Goal: Task Accomplishment & Management: Manage account settings

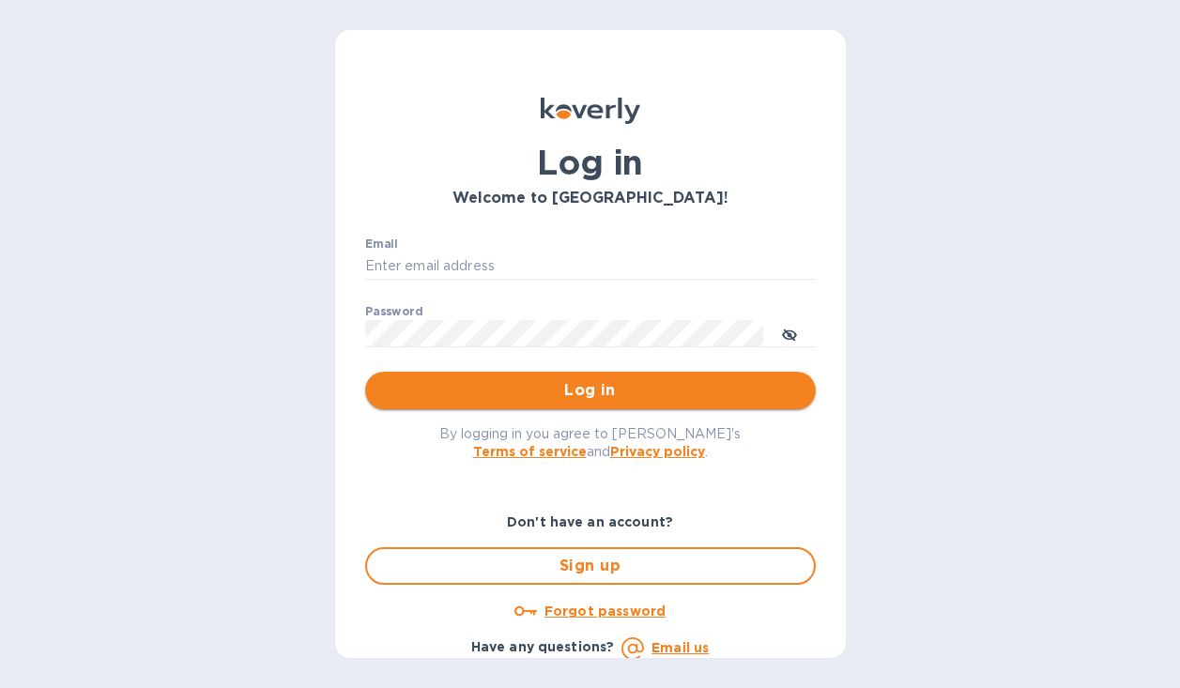
type input "[PERSON_NAME][EMAIL_ADDRESS][DOMAIN_NAME]"
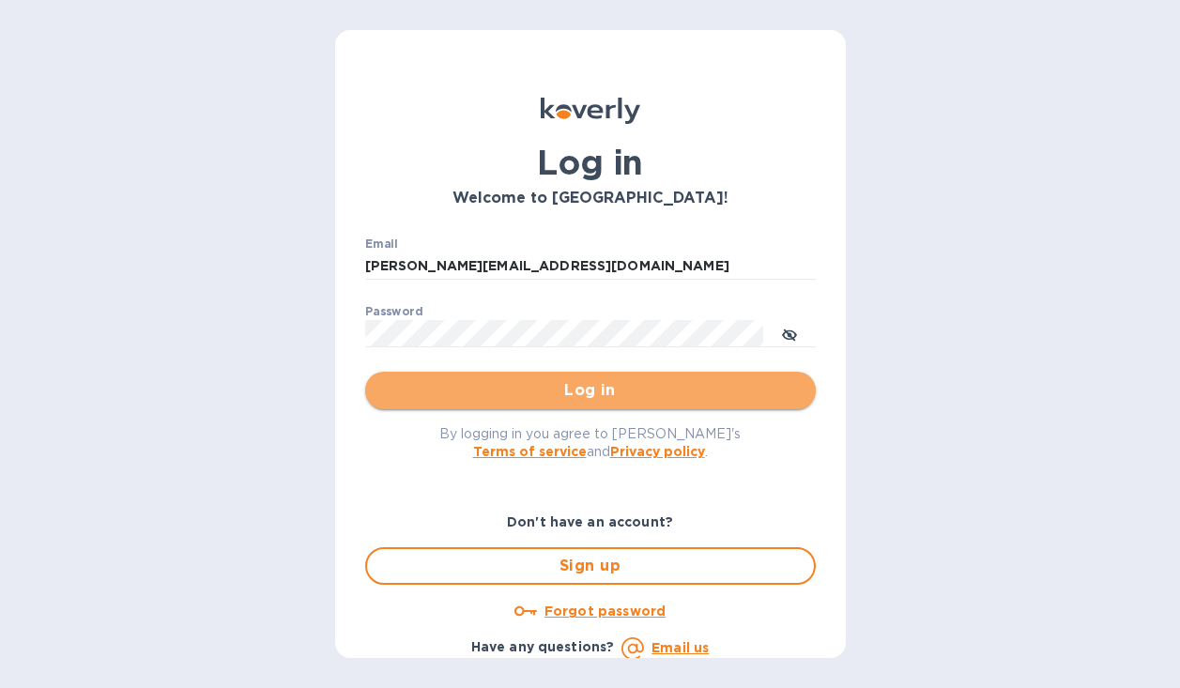
click at [592, 390] on span "Log in" at bounding box center [590, 390] width 420 height 23
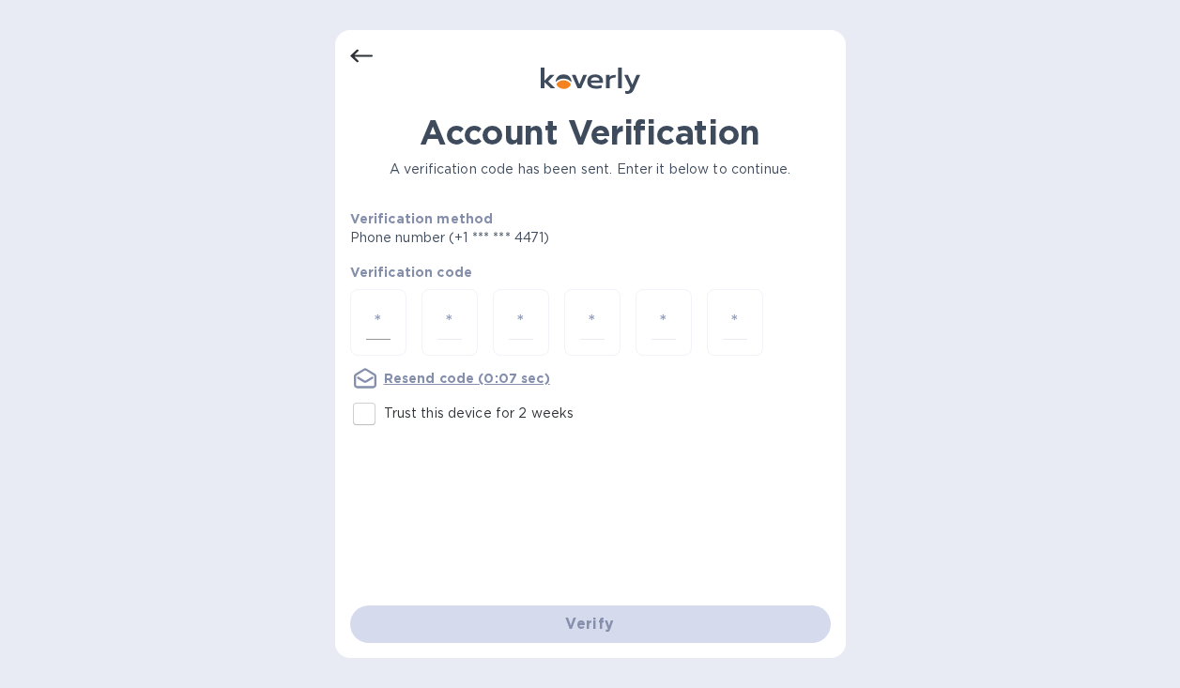
click at [362, 329] on div at bounding box center [378, 322] width 56 height 67
type input "5"
type input "0"
type input "7"
type input "3"
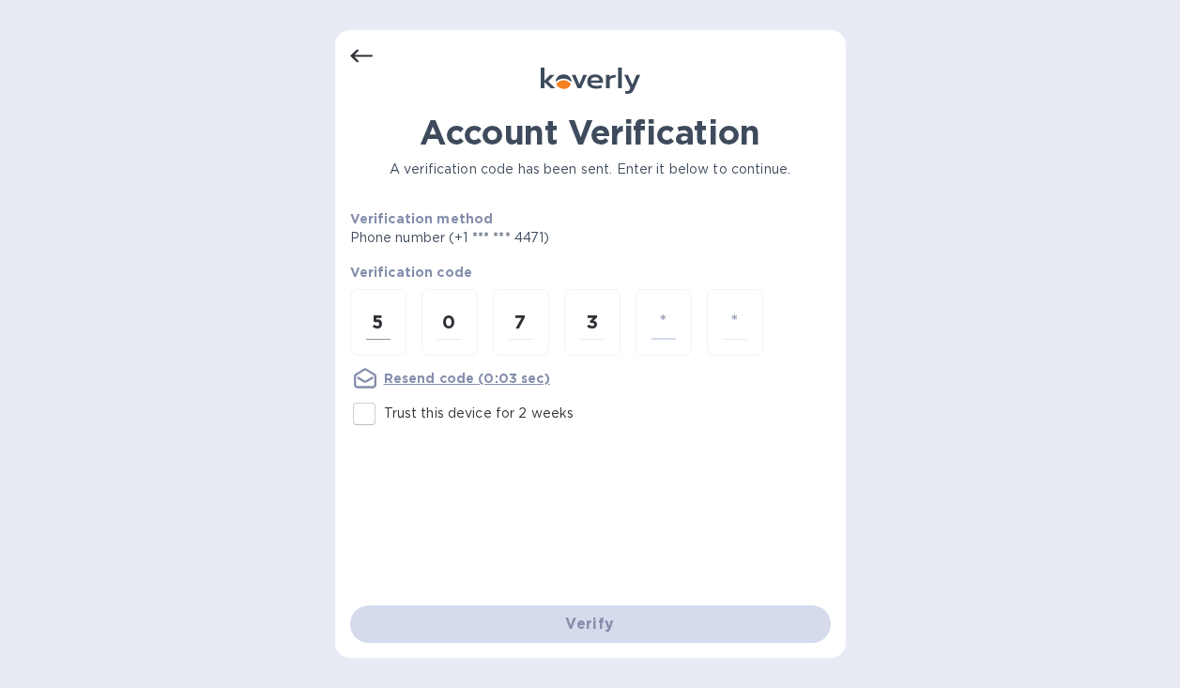
type input "3"
type input "0"
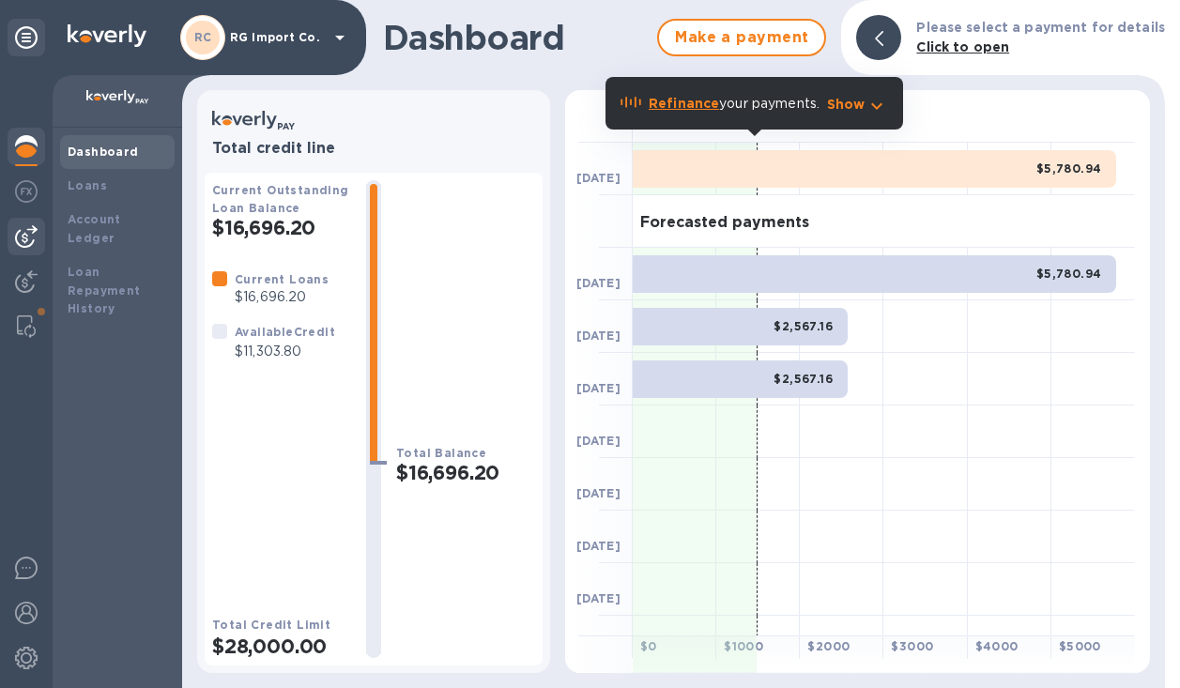
click at [30, 232] on img at bounding box center [26, 236] width 23 height 23
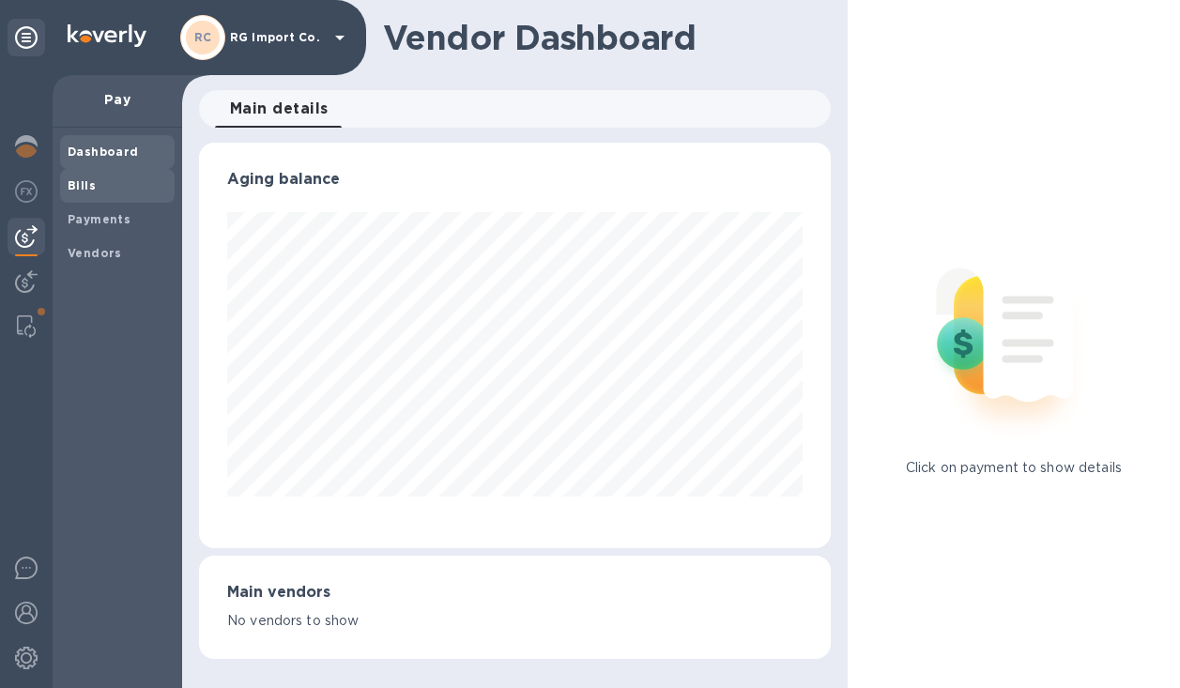
scroll to position [405, 632]
click at [108, 187] on span "Bills" at bounding box center [117, 185] width 99 height 19
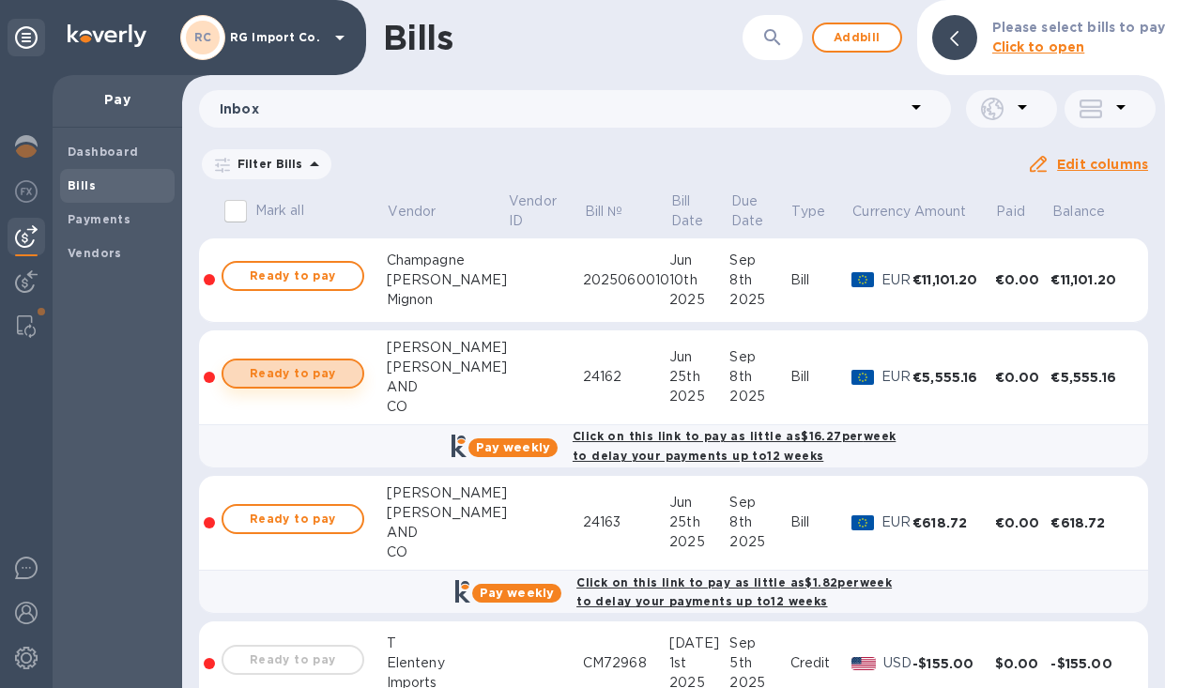
click at [327, 380] on span "Ready to pay" at bounding box center [292, 373] width 109 height 23
click at [297, 368] on span "Ready to pay" at bounding box center [292, 373] width 109 height 23
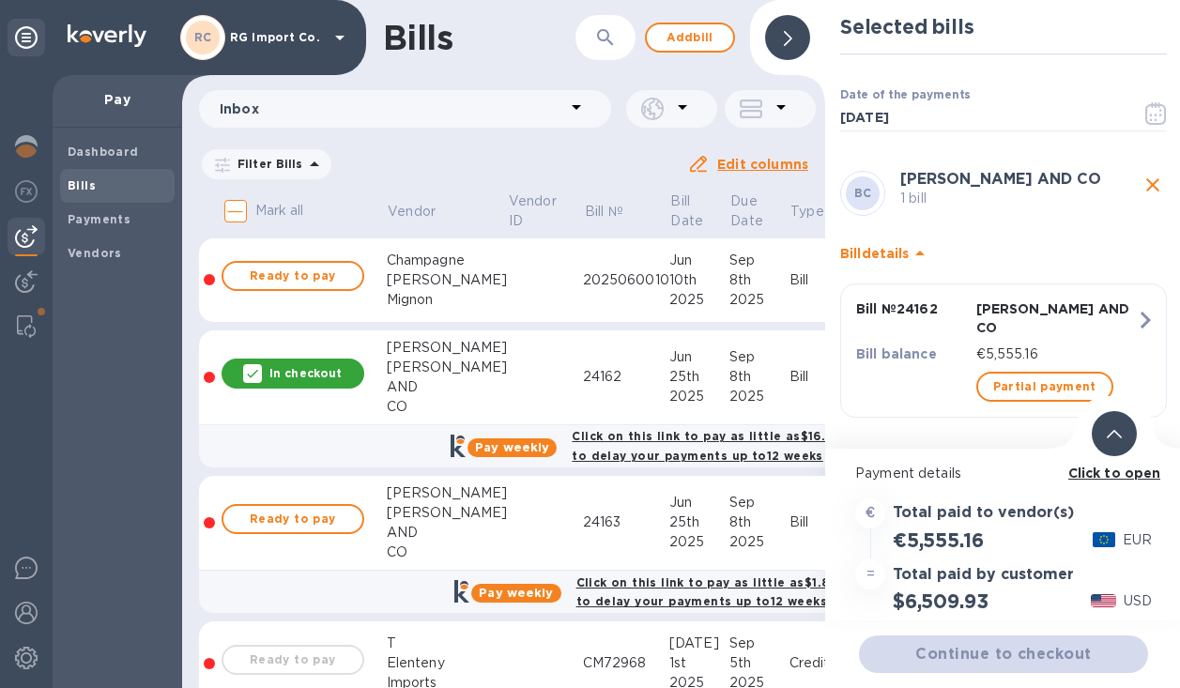
click at [1123, 436] on div at bounding box center [1114, 433] width 45 height 45
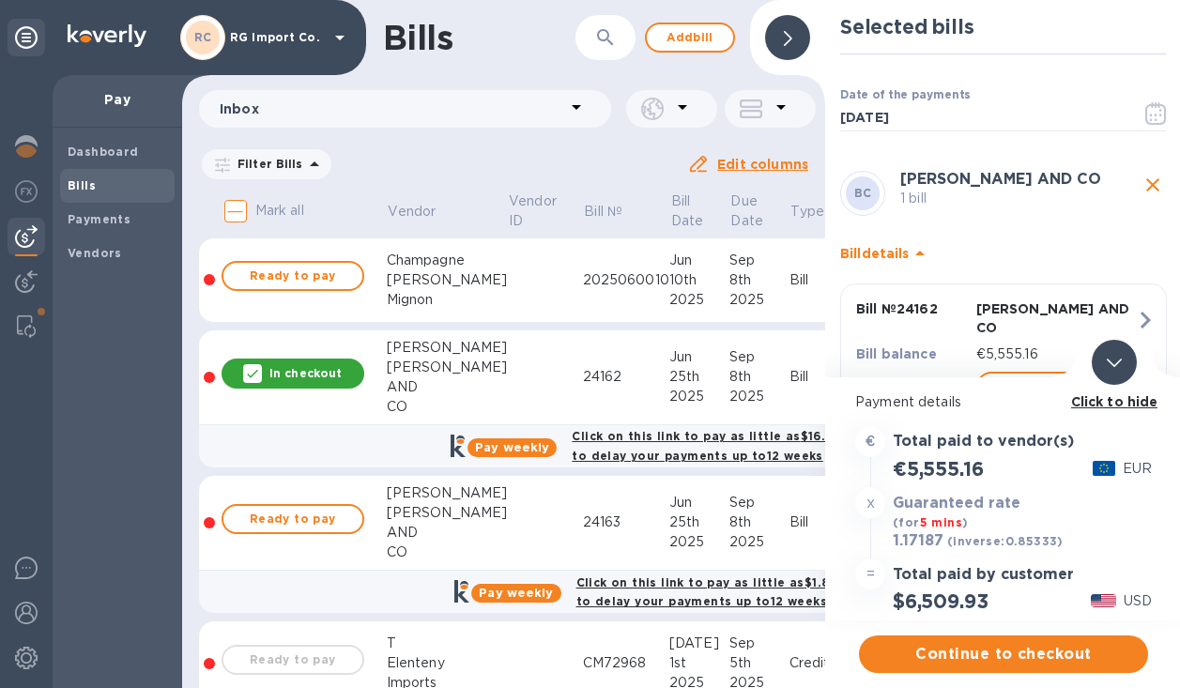
click at [1109, 355] on span at bounding box center [1114, 362] width 15 height 18
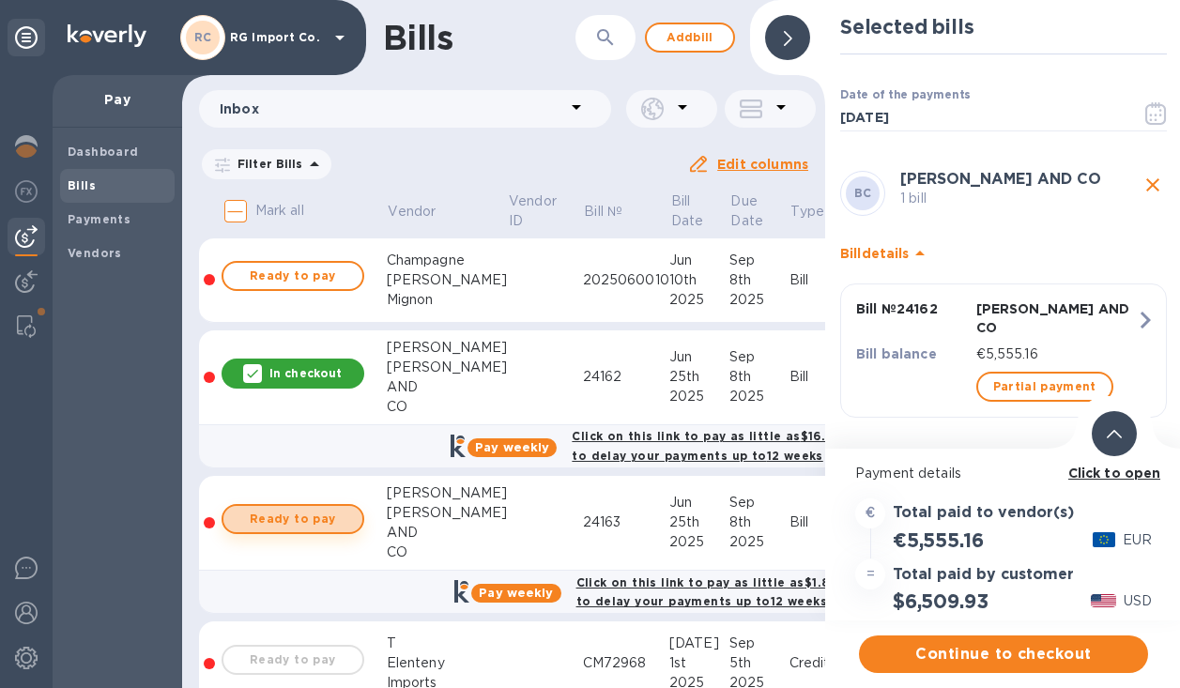
click at [283, 518] on span "Ready to pay" at bounding box center [292, 519] width 109 height 23
click at [1107, 432] on icon at bounding box center [1114, 434] width 15 height 8
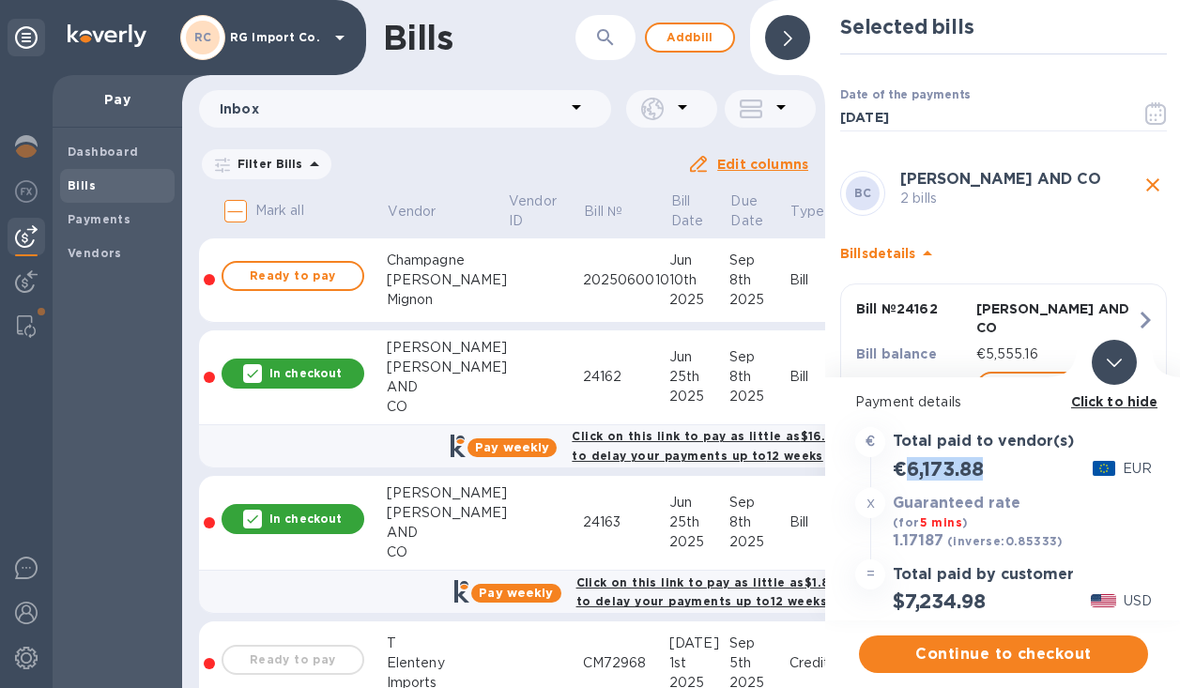
drag, startPoint x: 994, startPoint y: 473, endPoint x: 909, endPoint y: 476, distance: 84.5
click at [909, 476] on div "€6,173.88 EUR" at bounding box center [1003, 468] width 304 height 31
copy h2 "6,173.88"
click at [957, 653] on span "Continue to checkout" at bounding box center [1003, 654] width 259 height 23
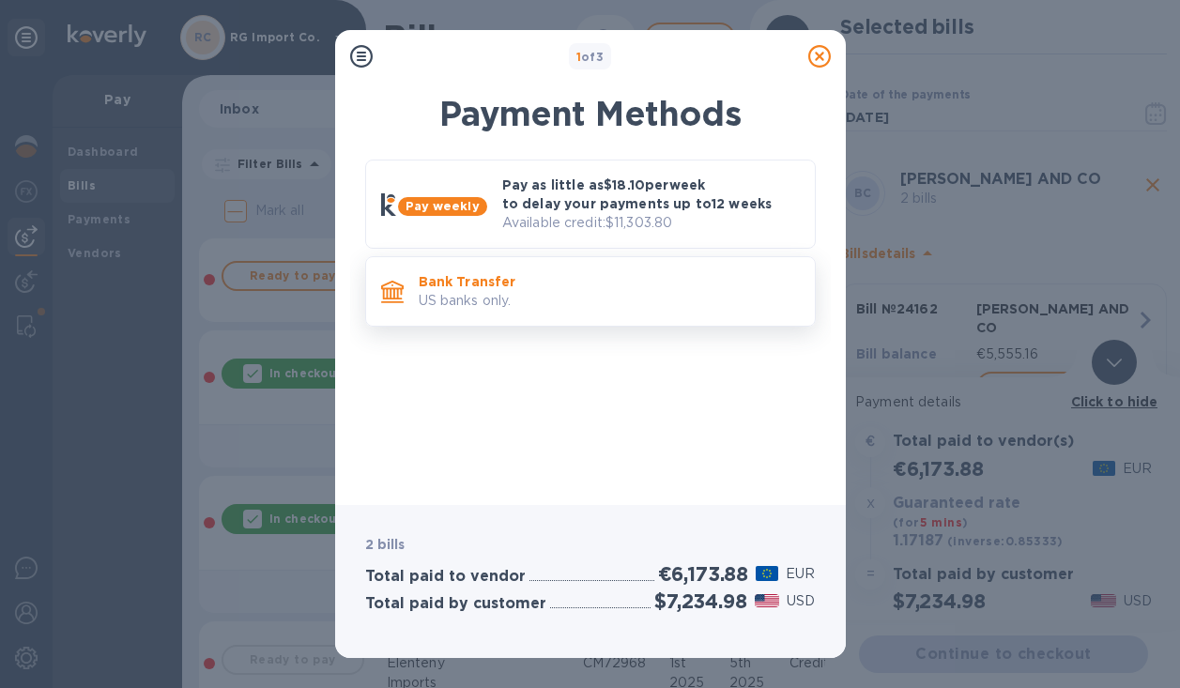
click at [552, 300] on p "US banks only." at bounding box center [609, 301] width 381 height 20
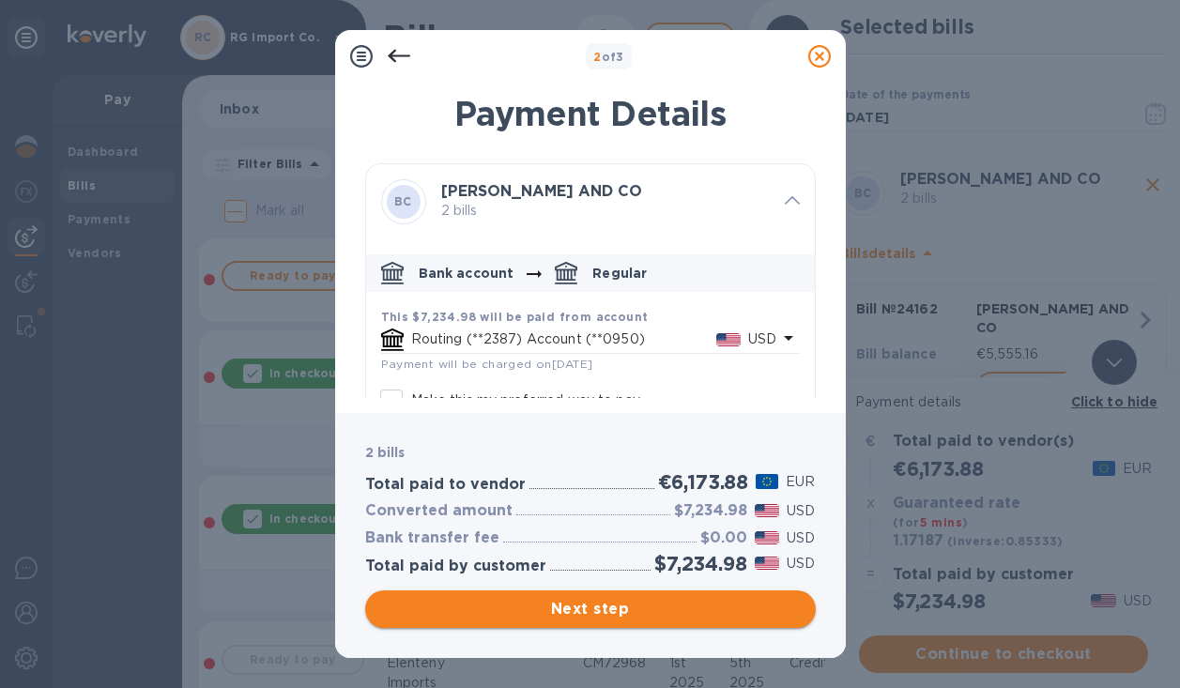
click at [554, 607] on span "Next step" at bounding box center [590, 609] width 420 height 23
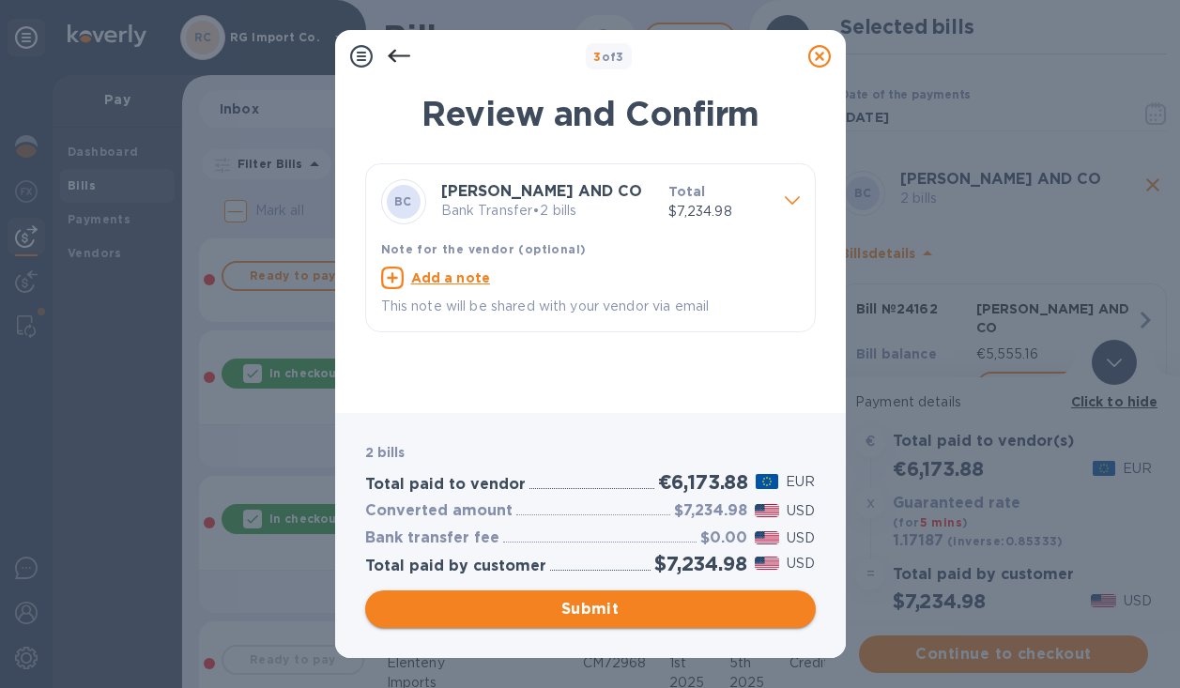
click at [554, 607] on span "Submit" at bounding box center [590, 609] width 420 height 23
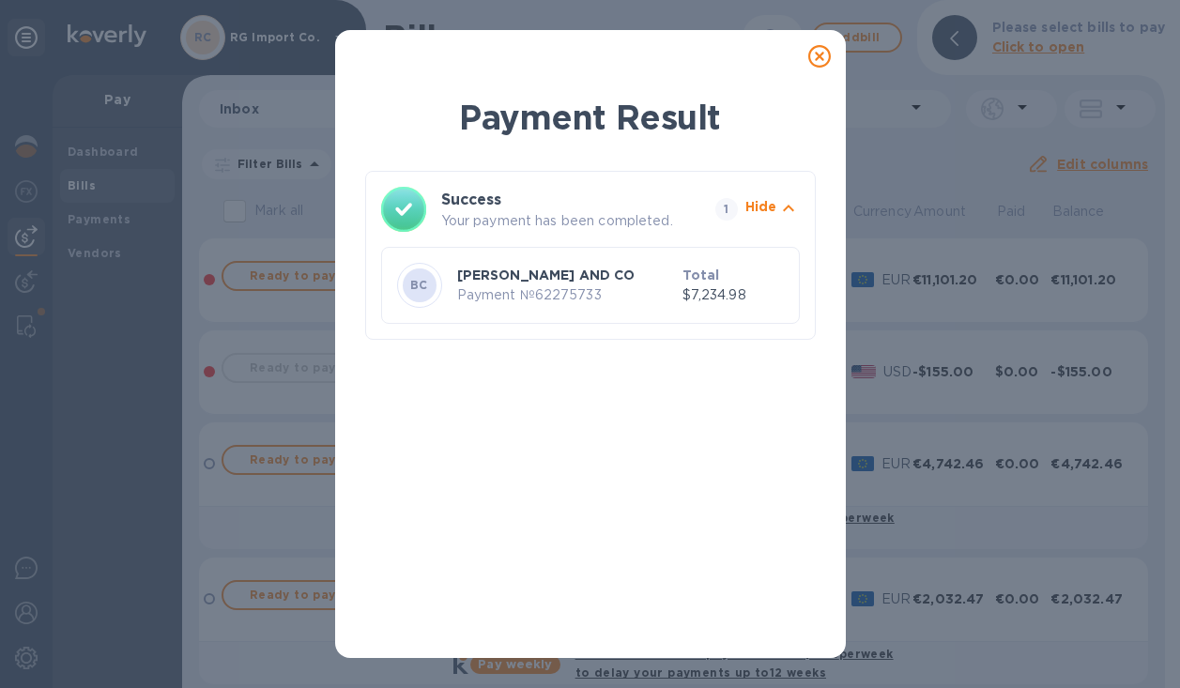
click at [819, 54] on icon at bounding box center [819, 56] width 23 height 23
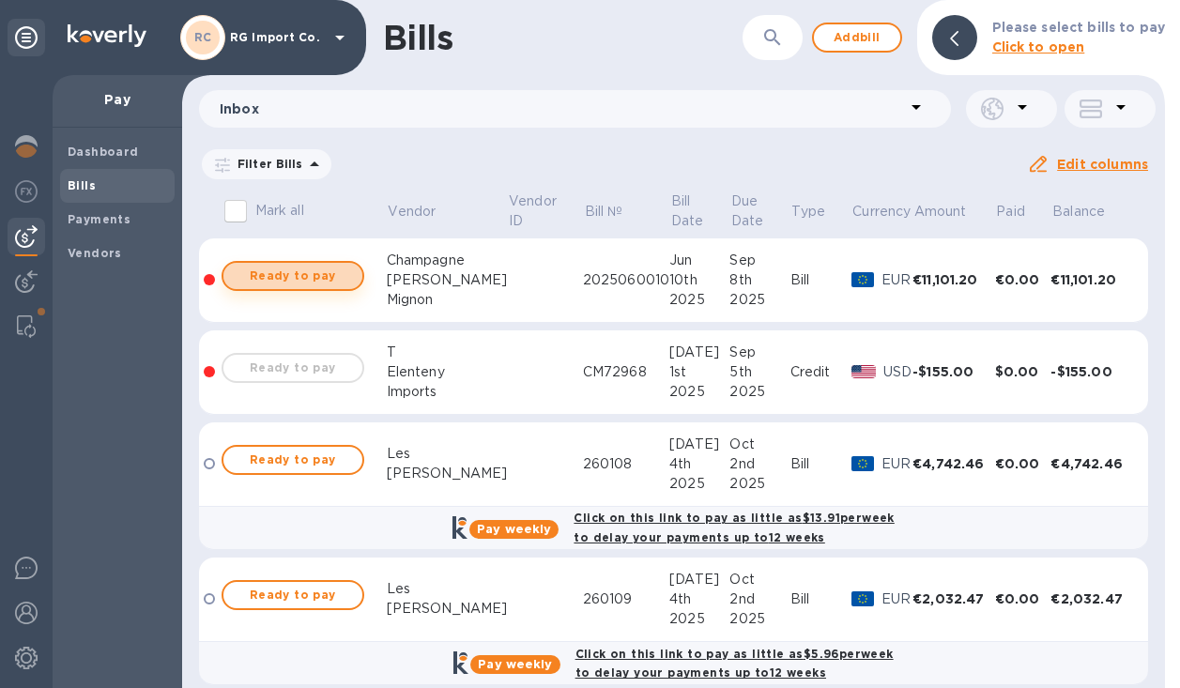
click at [320, 281] on span "Ready to pay" at bounding box center [292, 276] width 109 height 23
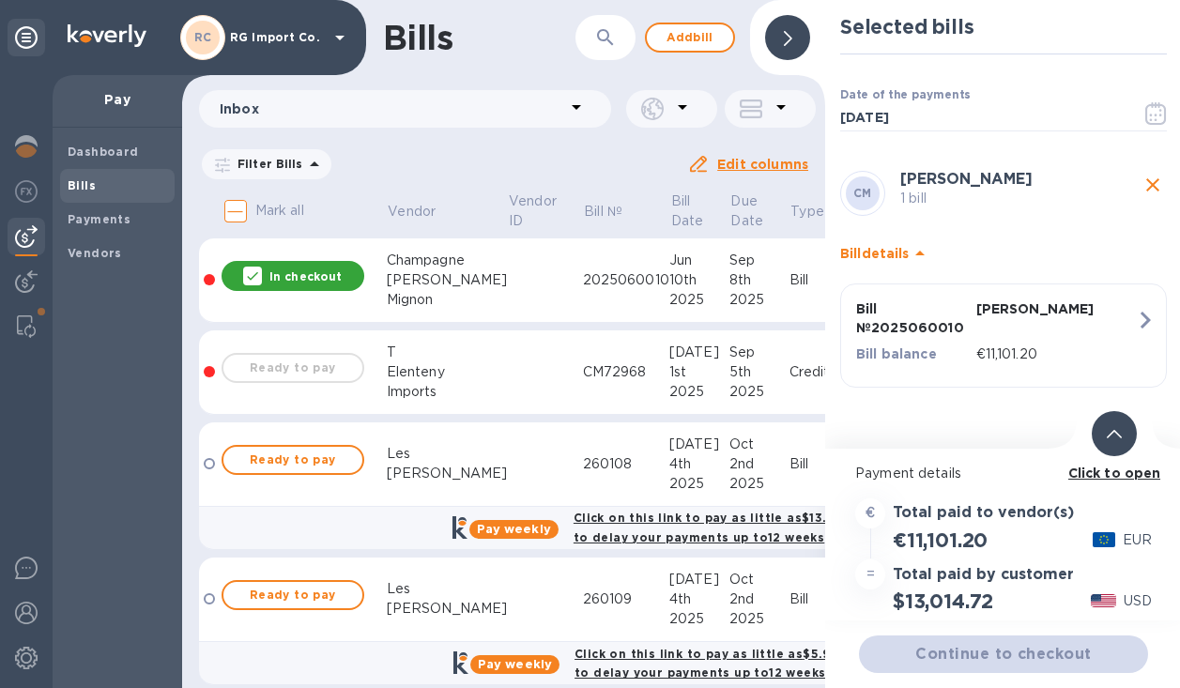
click at [1125, 429] on div at bounding box center [1114, 433] width 45 height 45
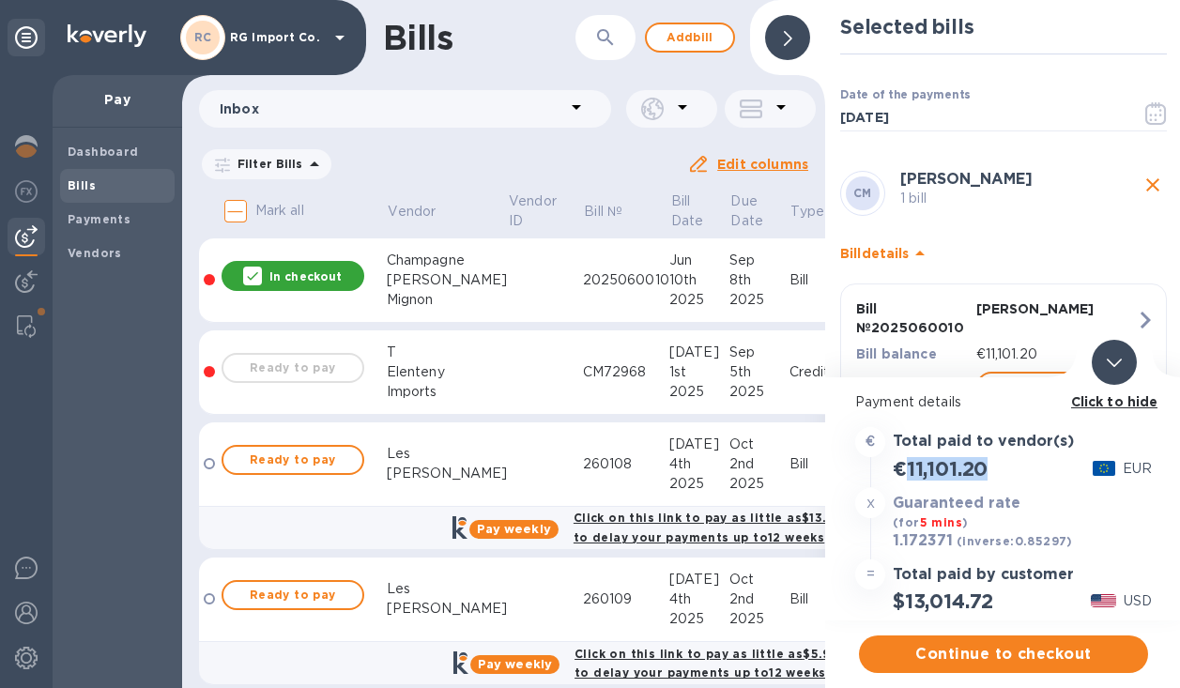
drag, startPoint x: 1001, startPoint y: 468, endPoint x: 910, endPoint y: 473, distance: 90.2
click at [906, 473] on div "€11,101.20 EUR" at bounding box center [1003, 468] width 304 height 31
copy h2 "11,101.20"
click at [1032, 509] on div "x Guaranteed rate (for 5 mins ) 1.172371 (inverse: 0.85297 ) USD" at bounding box center [1003, 519] width 304 height 71
click at [1146, 180] on icon "close" at bounding box center [1152, 184] width 13 height 13
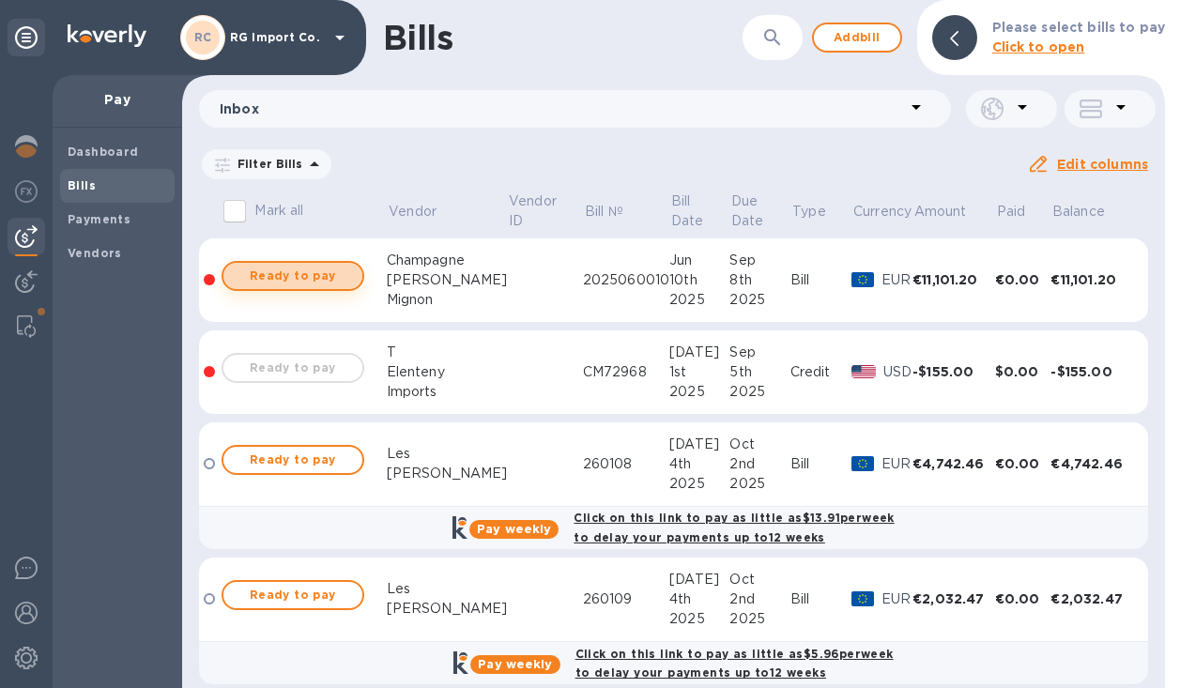
click at [321, 275] on span "Ready to pay" at bounding box center [292, 276] width 109 height 23
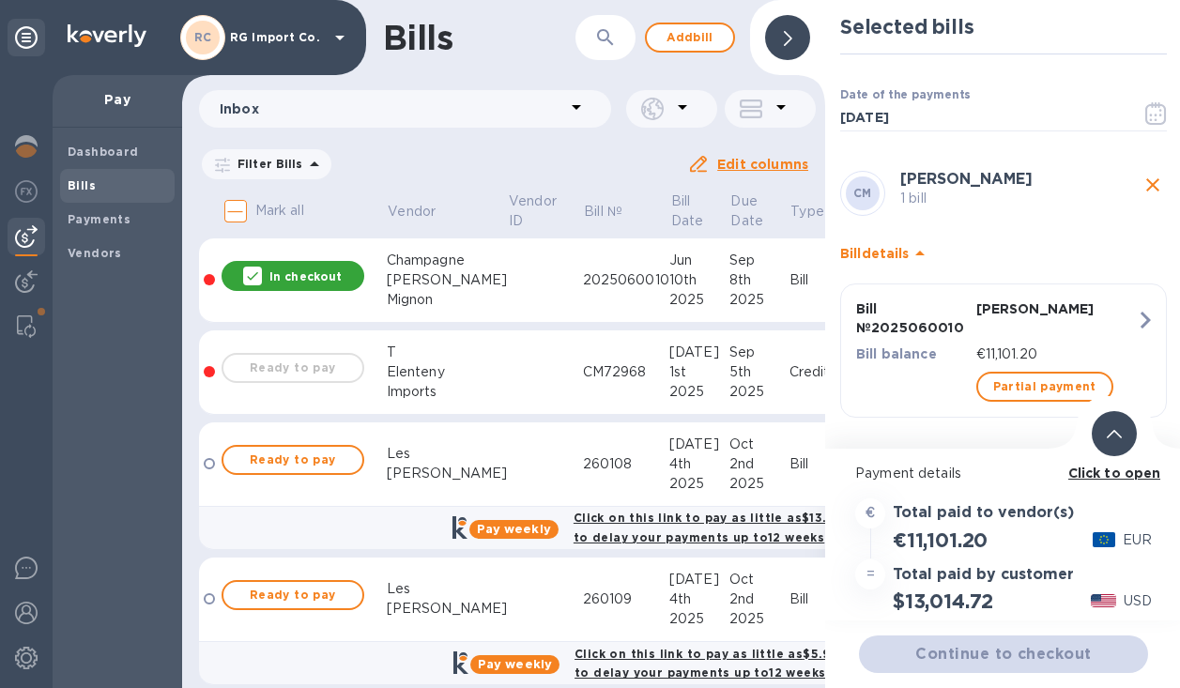
click at [1113, 436] on icon at bounding box center [1114, 434] width 15 height 8
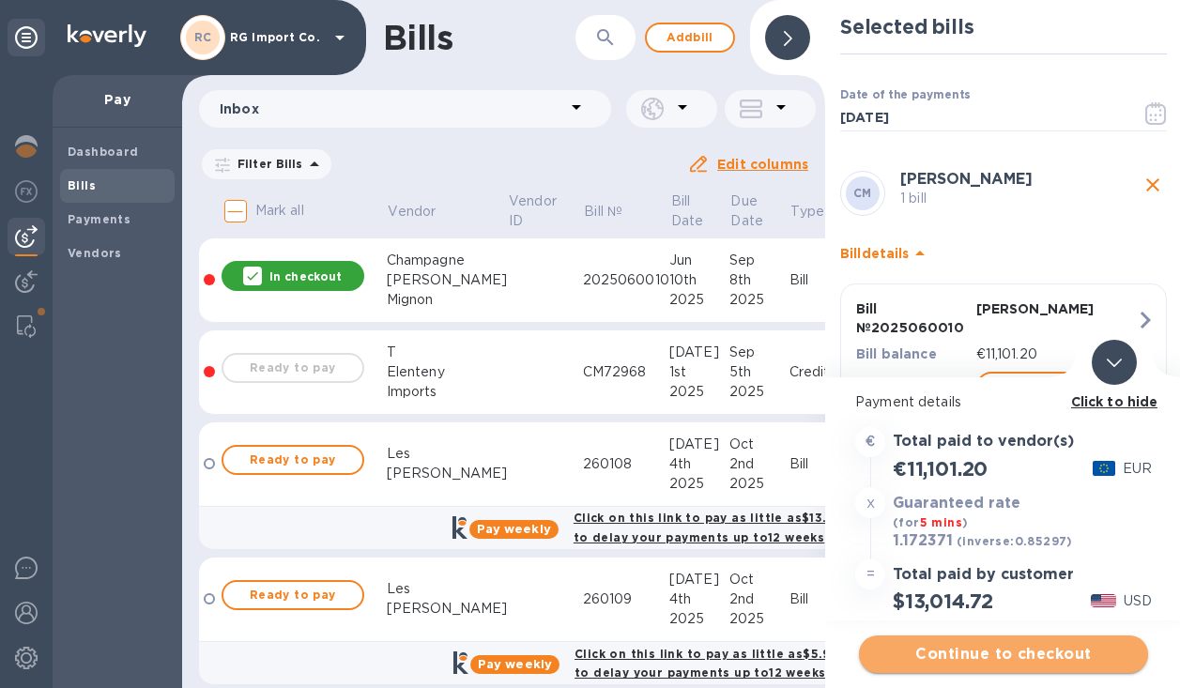
click at [977, 651] on span "Continue to checkout" at bounding box center [1003, 654] width 259 height 23
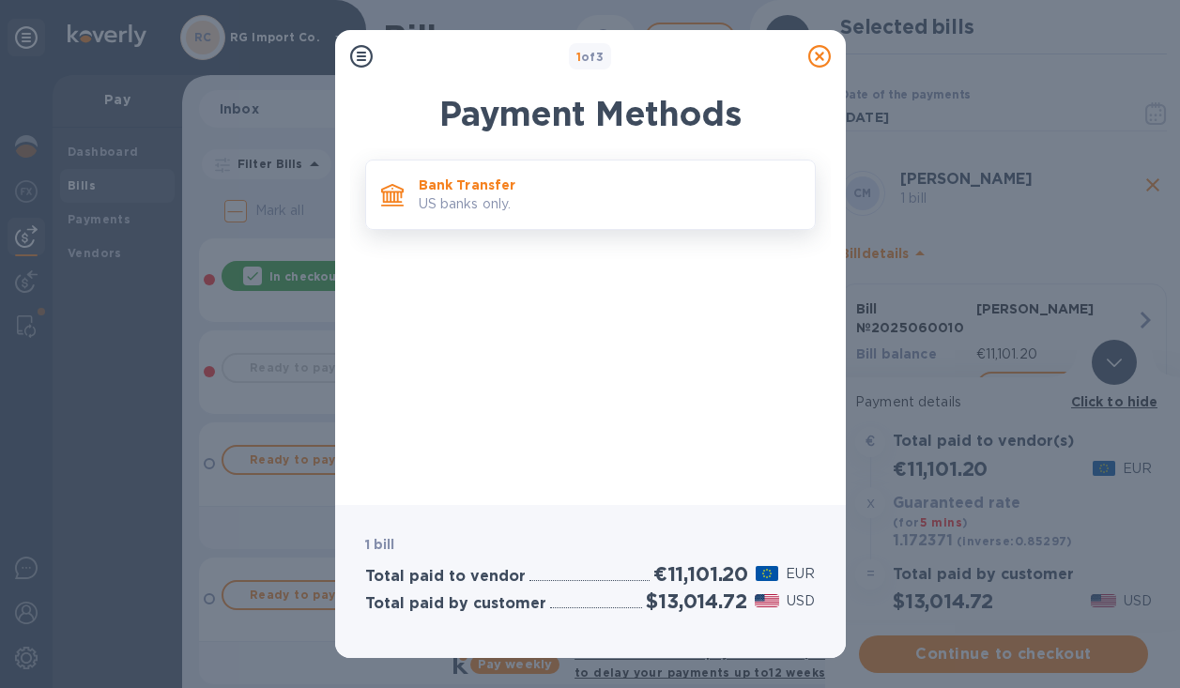
click at [565, 205] on p "US banks only." at bounding box center [609, 204] width 381 height 20
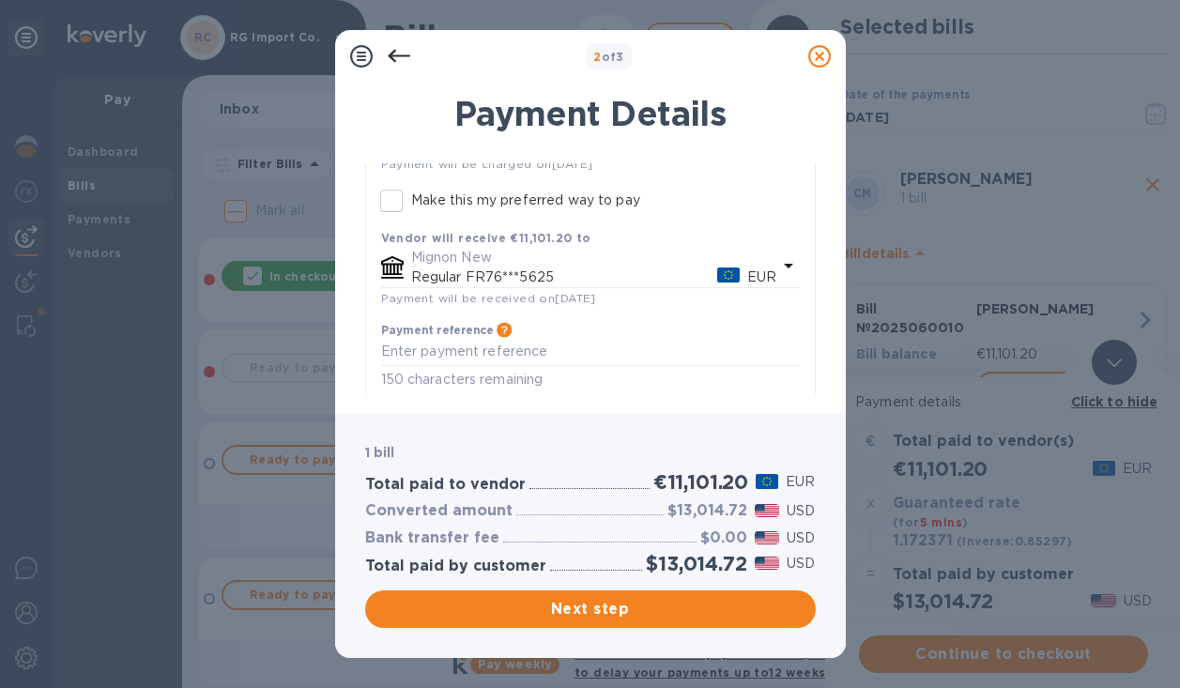
scroll to position [210, 0]
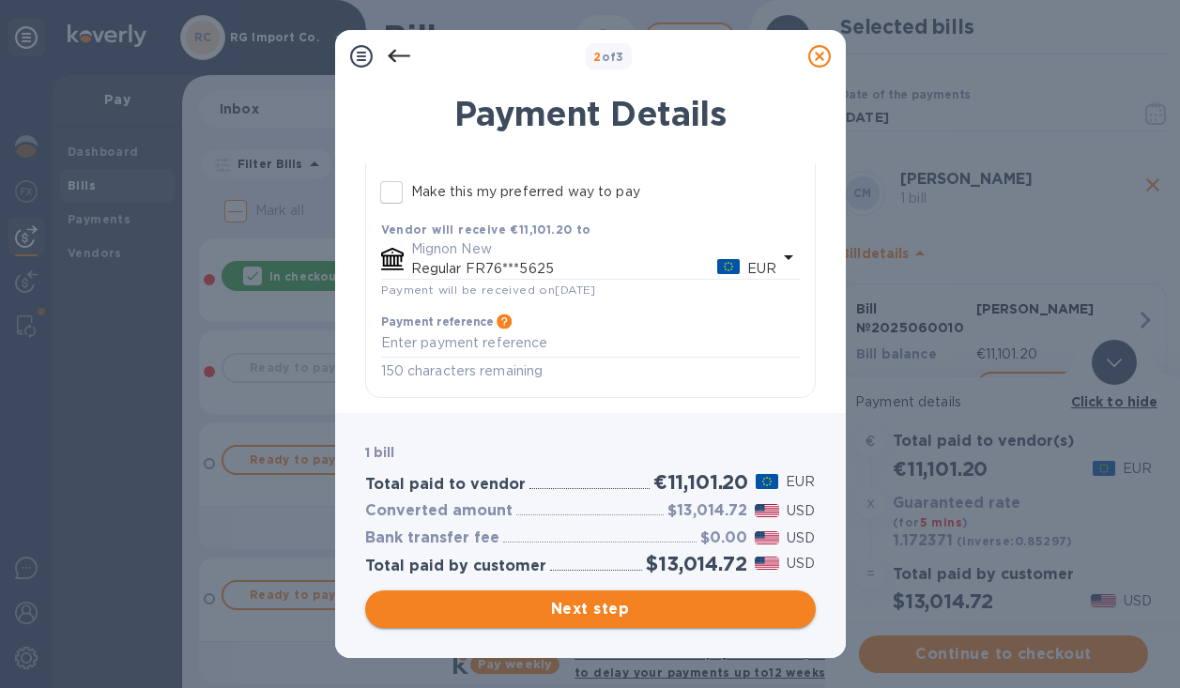
click at [533, 604] on span "Next step" at bounding box center [590, 609] width 420 height 23
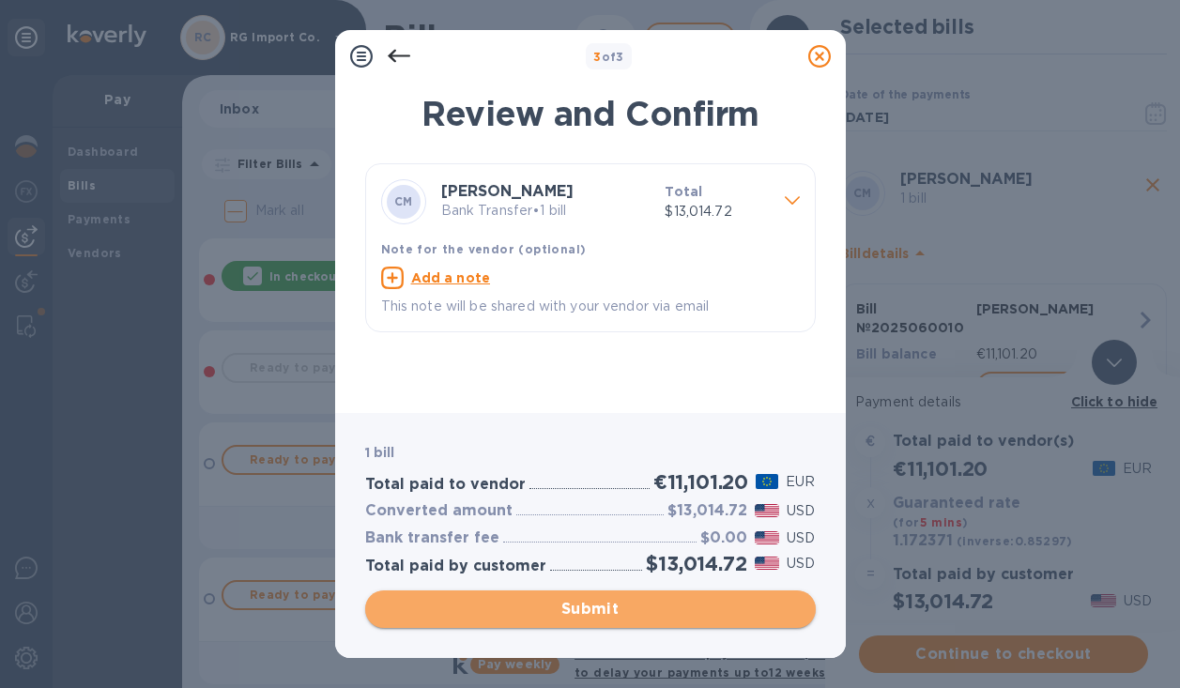
click at [550, 610] on span "Submit" at bounding box center [590, 609] width 420 height 23
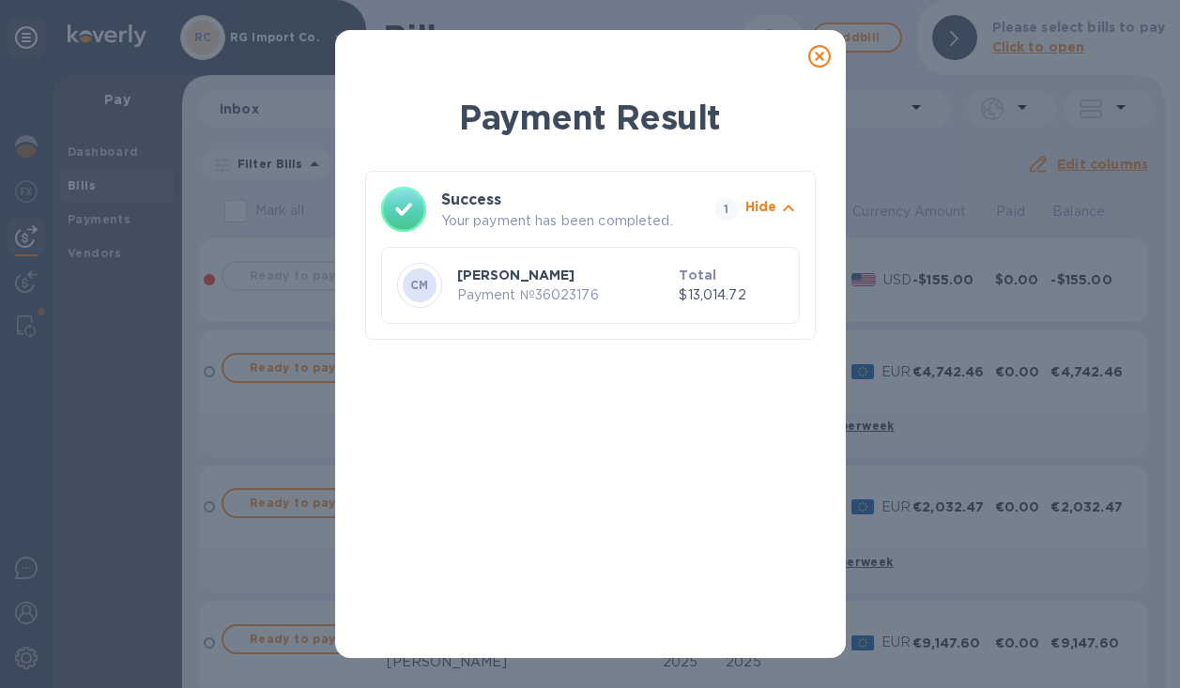
click at [818, 56] on icon at bounding box center [819, 56] width 23 height 23
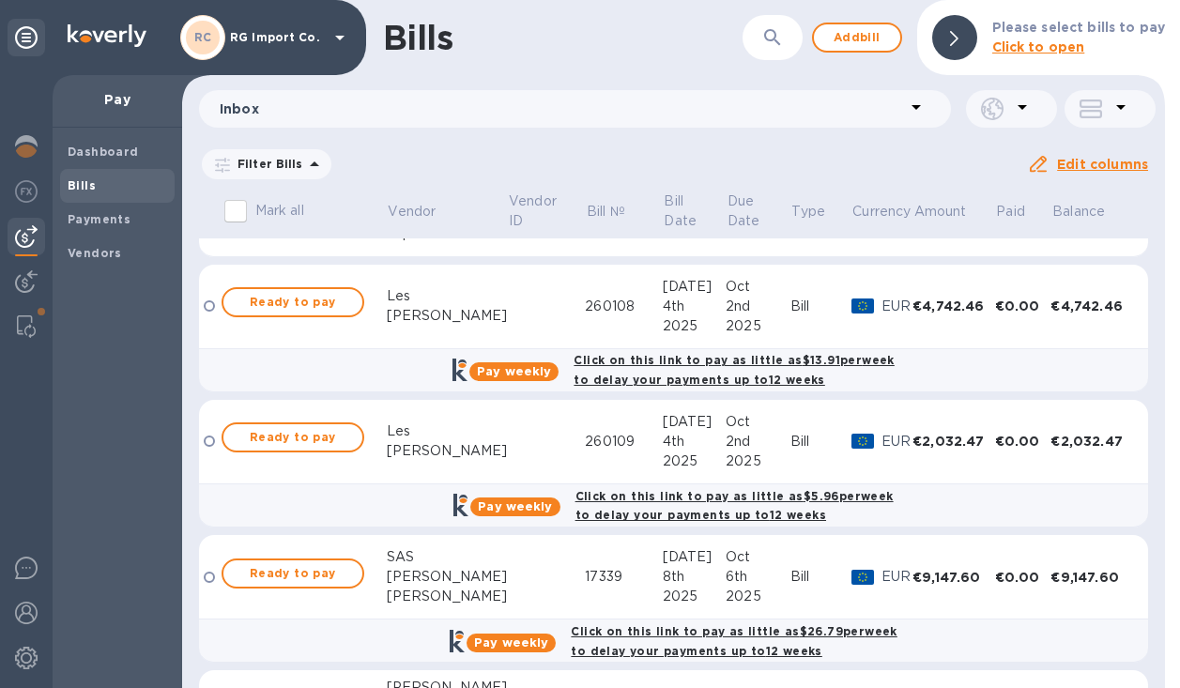
scroll to position [0, 0]
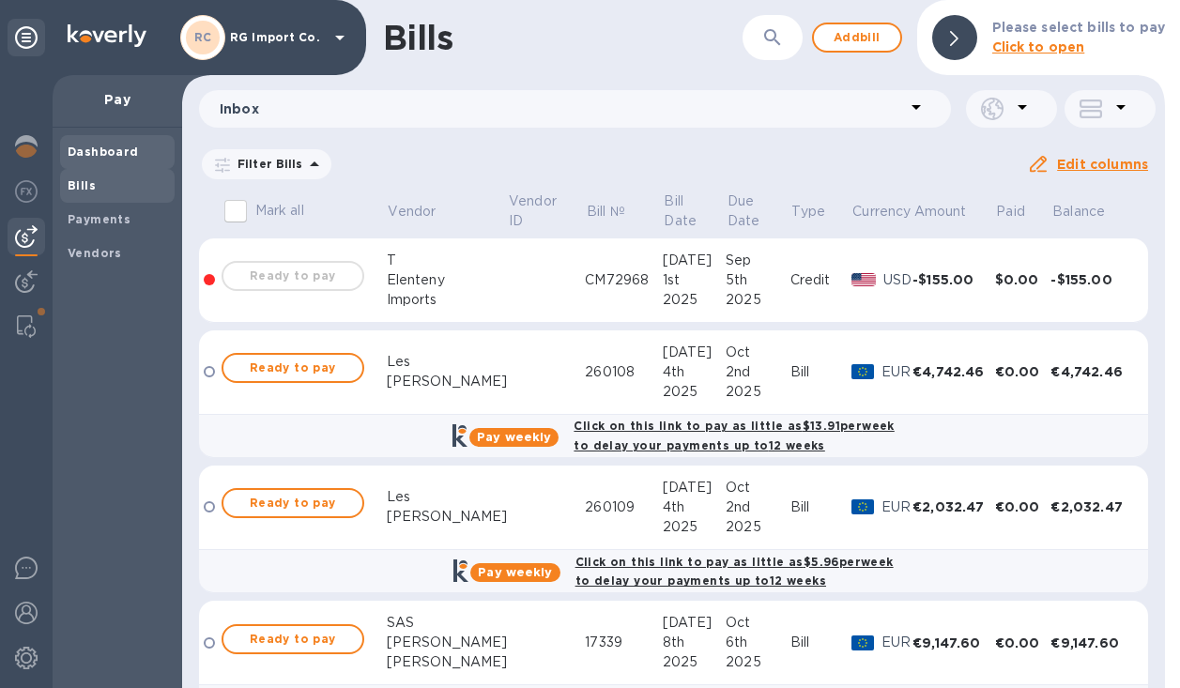
click at [94, 147] on b "Dashboard" at bounding box center [103, 152] width 71 height 14
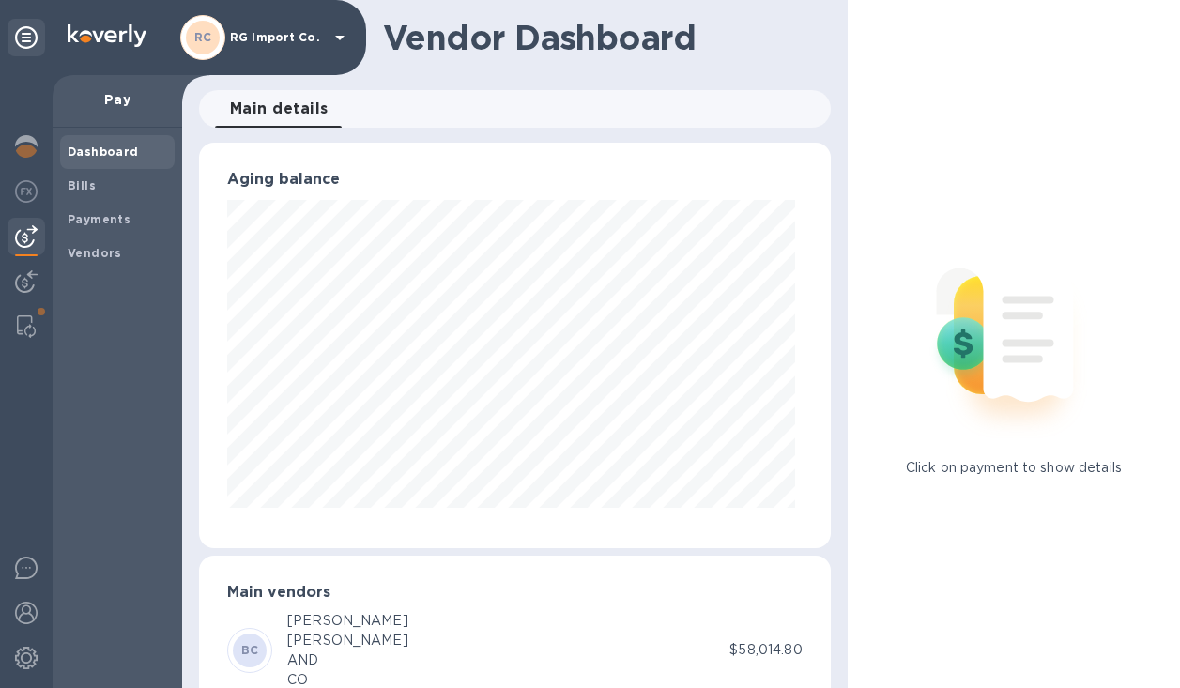
scroll to position [405, 624]
click at [86, 182] on b "Bills" at bounding box center [82, 185] width 28 height 14
